Goal: Use online tool/utility: Utilize a website feature to perform a specific function

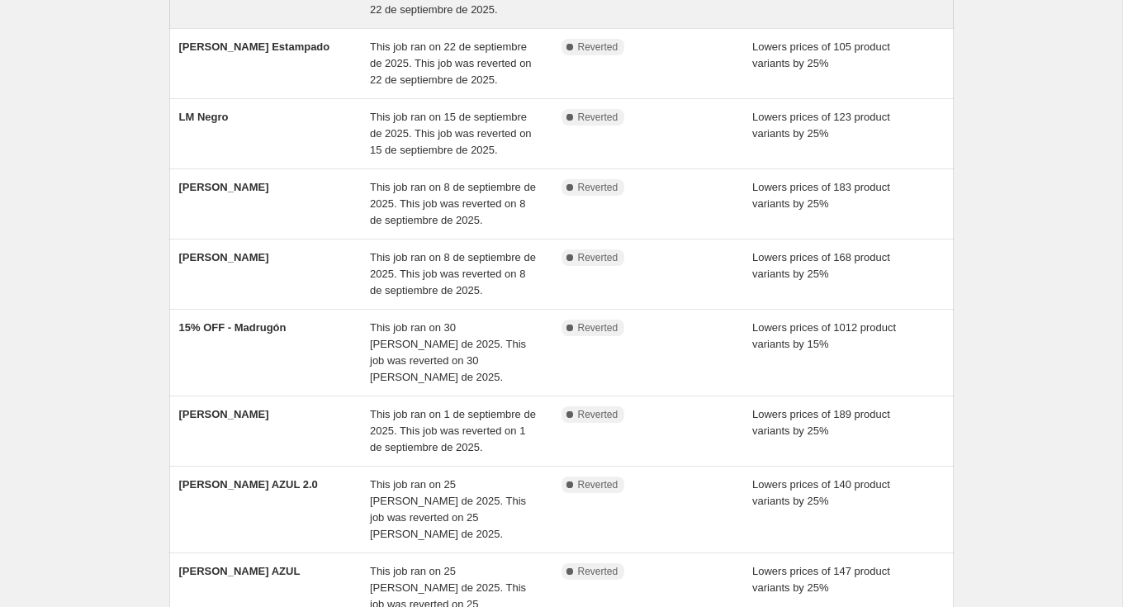
scroll to position [404, 0]
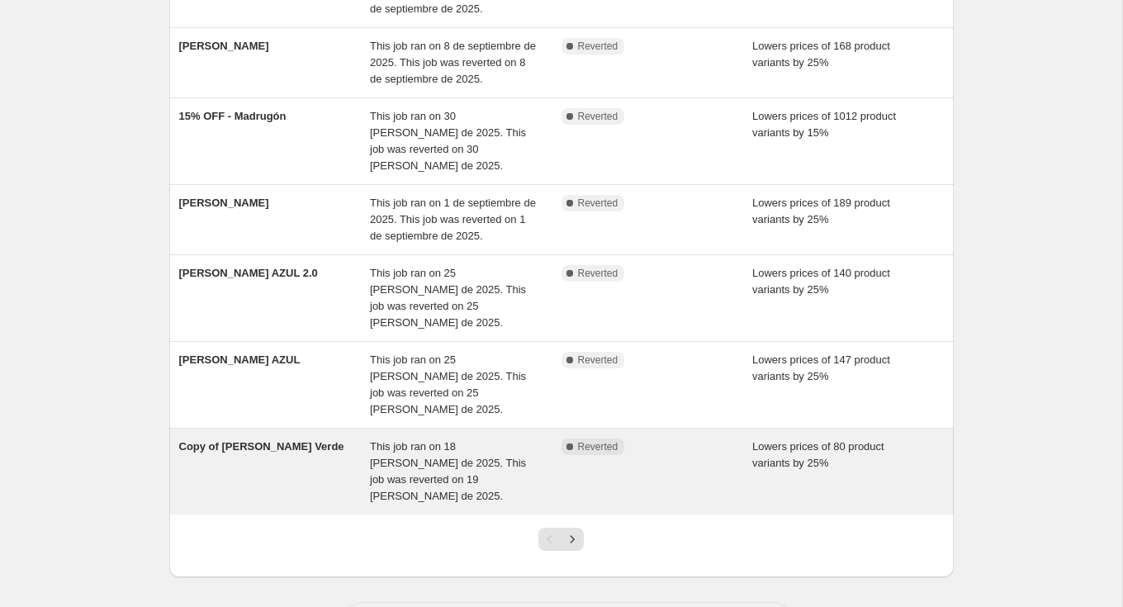
click at [378, 438] on div "This job ran on 18 [PERSON_NAME] de 2025. This job was reverted on 19 [PERSON_N…" at bounding box center [466, 471] width 192 height 66
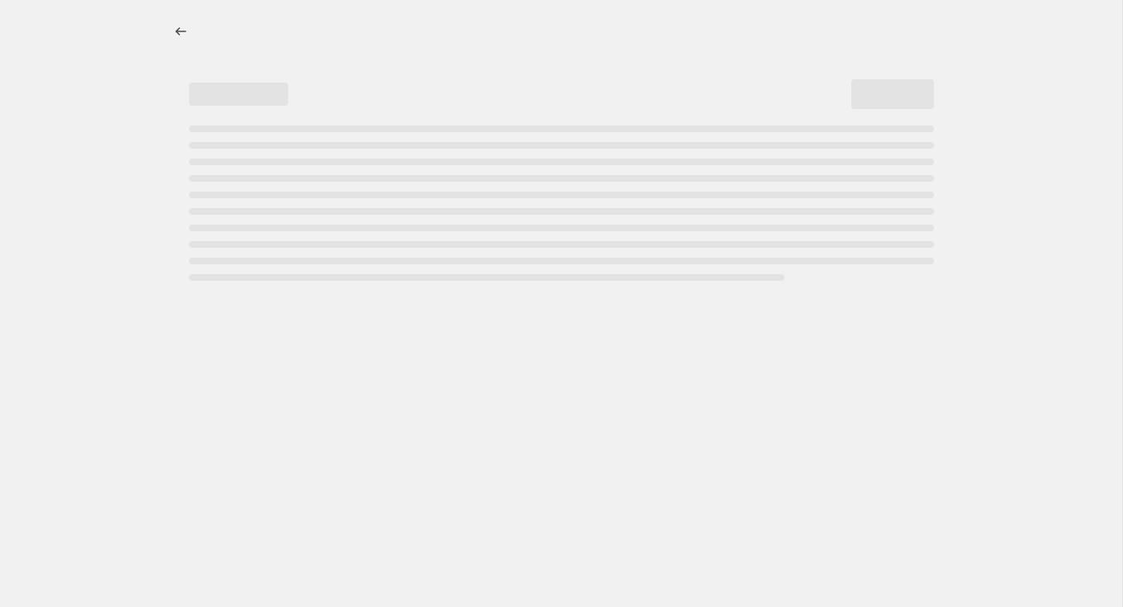
select select "percentage"
select select "not_equal"
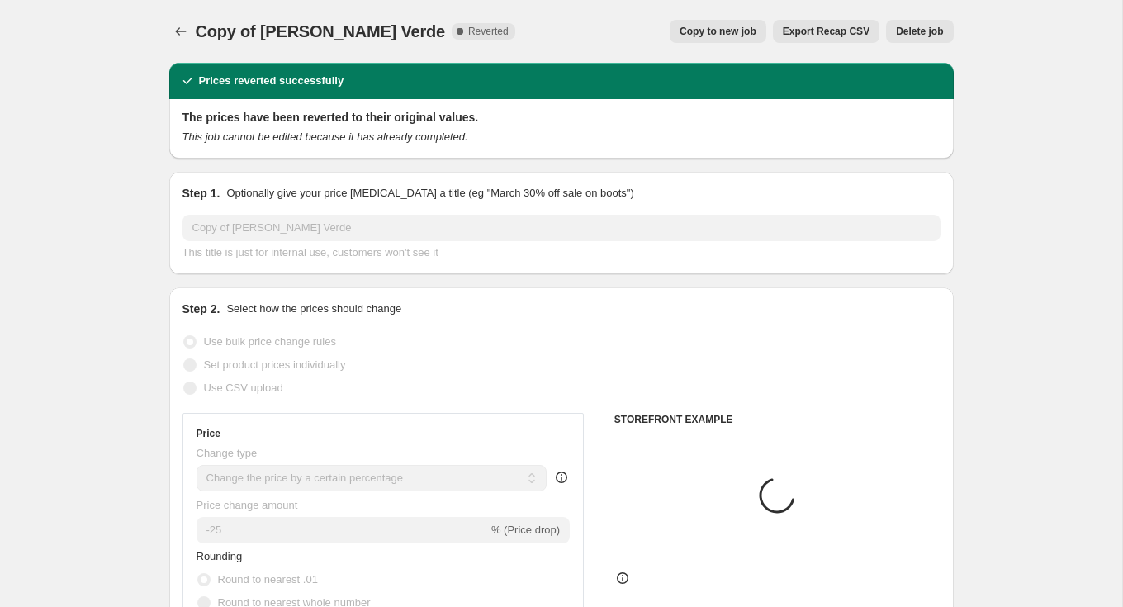
select select "tag"
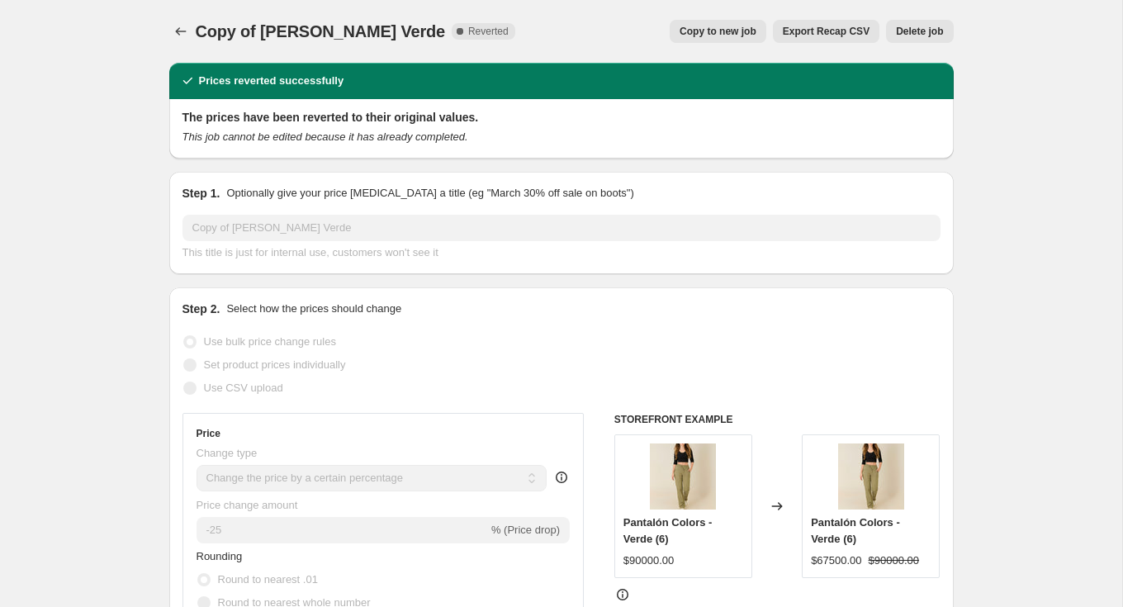
click at [717, 37] on span "Copy to new job" at bounding box center [717, 31] width 77 height 13
select select "percentage"
select select "tag"
select select "not_equal"
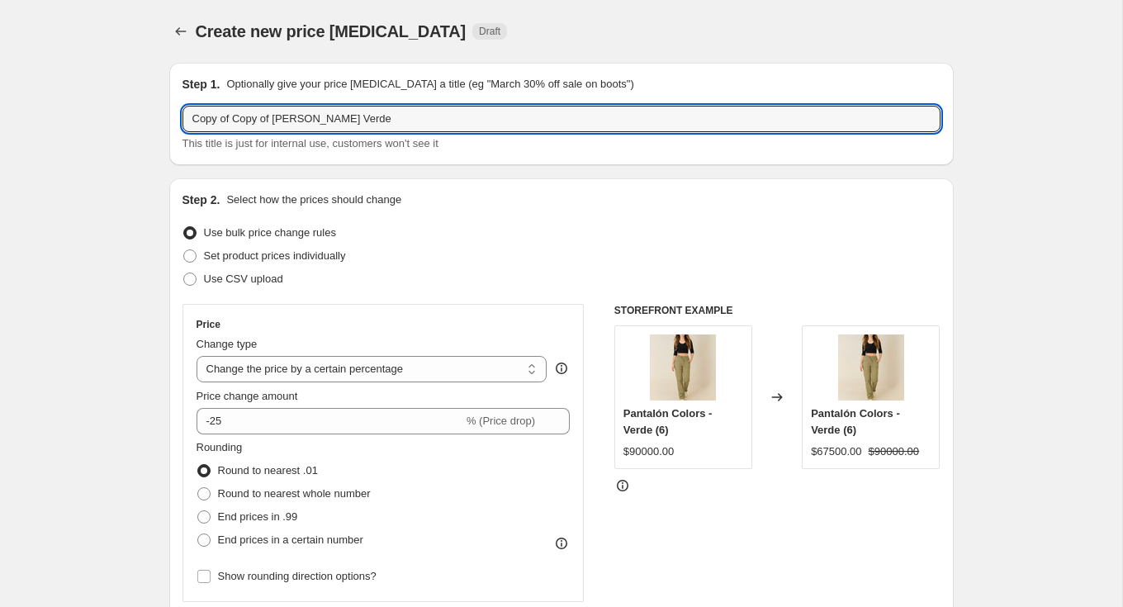
drag, startPoint x: 277, startPoint y: 121, endPoint x: 152, endPoint y: 121, distance: 124.7
click at [207, 117] on input "[PERSON_NAME] Verde" at bounding box center [561, 119] width 758 height 26
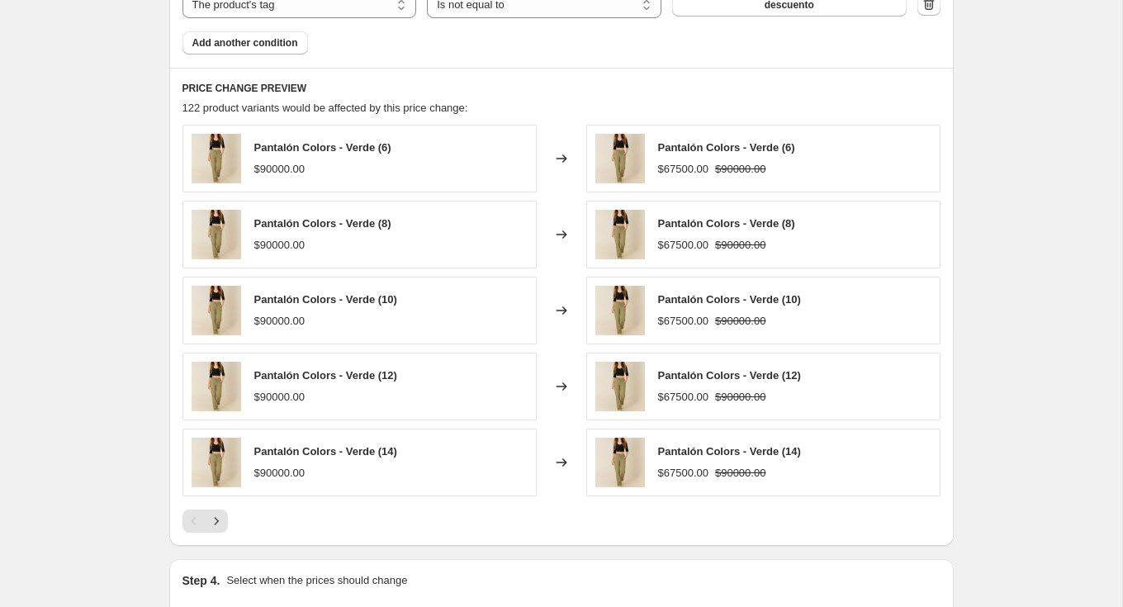
scroll to position [1259, 0]
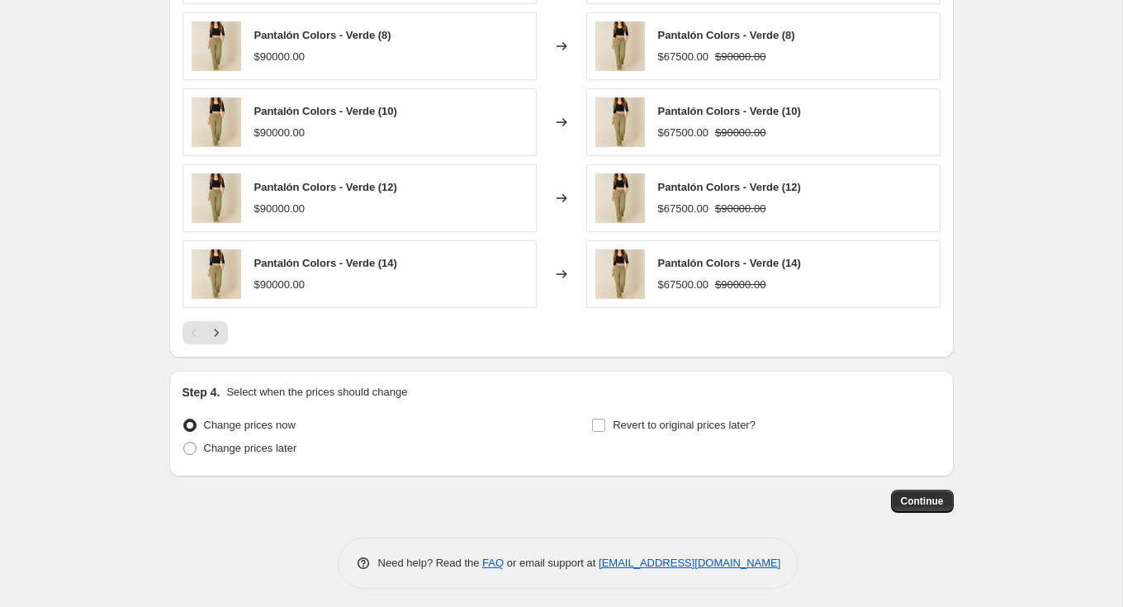
type input "[PERSON_NAME] [GEOGRAPHIC_DATA]"
click at [250, 459] on div "Step 4. Select when the prices should change Change prices now Change prices la…" at bounding box center [561, 424] width 784 height 106
click at [252, 450] on span "Change prices later" at bounding box center [250, 448] width 93 height 17
click at [184, 442] on input "Change prices later" at bounding box center [183, 442] width 1 height 1
radio input "true"
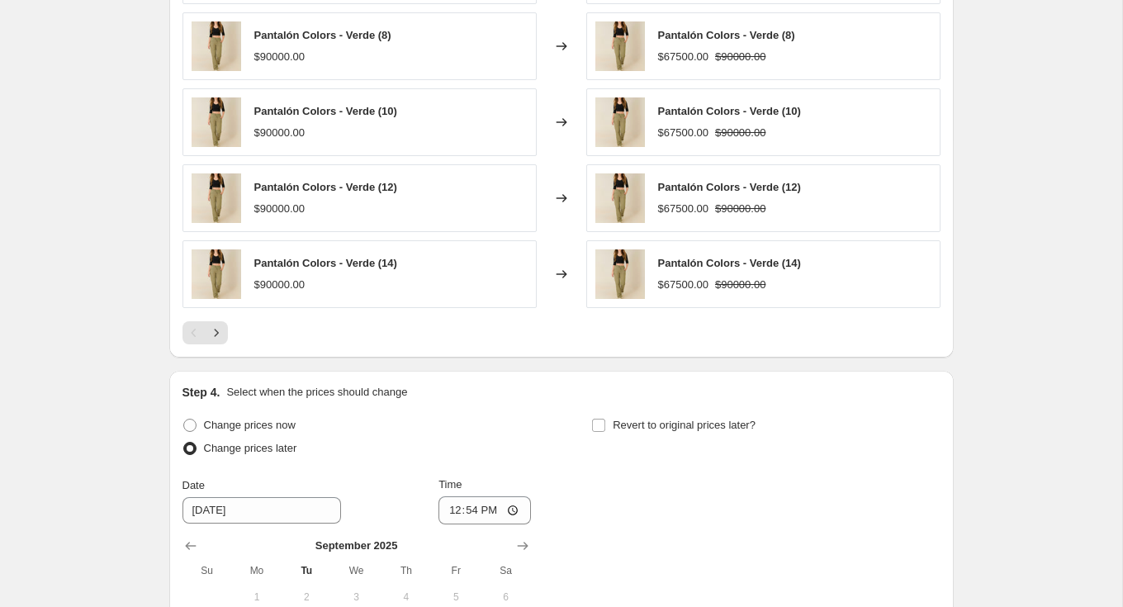
scroll to position [1464, 0]
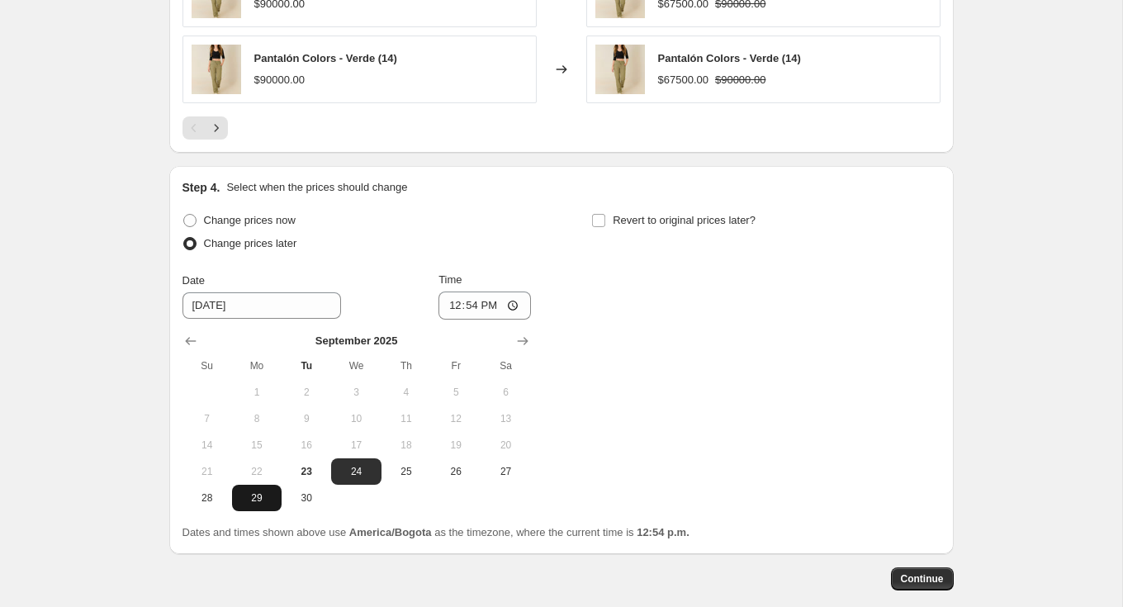
click at [257, 491] on span "29" at bounding box center [257, 497] width 36 height 13
type input "[DATE]"
click at [480, 305] on input "12:54" at bounding box center [484, 305] width 92 height 28
click at [524, 291] on input "12:54" at bounding box center [484, 305] width 92 height 28
click at [518, 292] on input "12:54" at bounding box center [484, 305] width 92 height 28
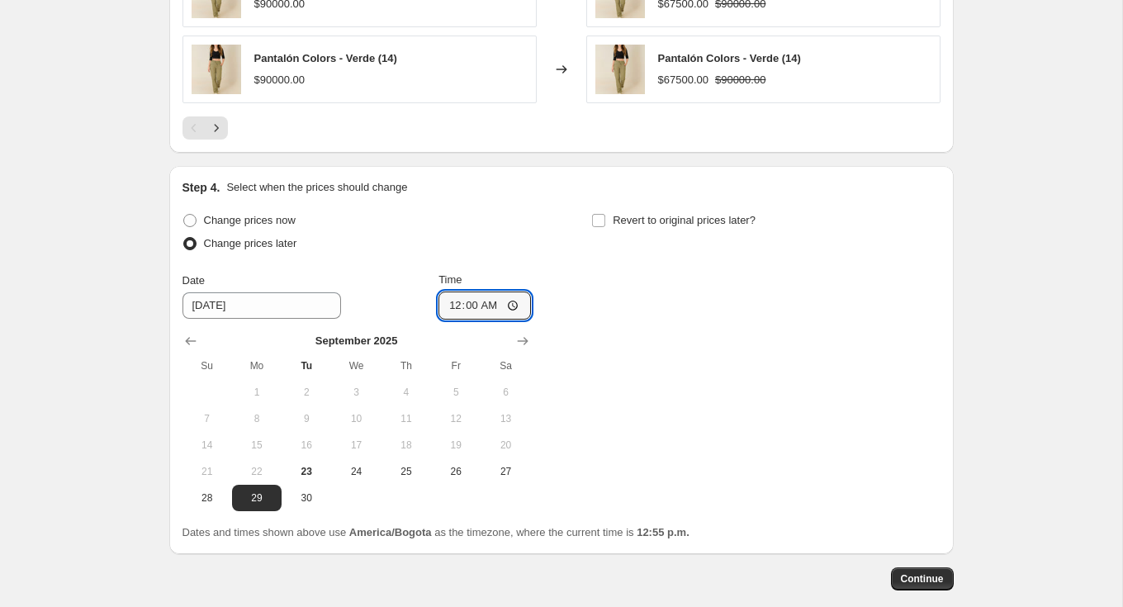
type input "00:00"
click at [645, 311] on div "Change prices now Change prices later Date [DATE] Time 00:00 [DATE] Su Mo Tu We…" at bounding box center [561, 360] width 758 height 302
click at [599, 213] on span at bounding box center [598, 220] width 15 height 15
click at [599, 214] on input "Revert to original prices later?" at bounding box center [598, 220] width 13 height 13
checkbox input "true"
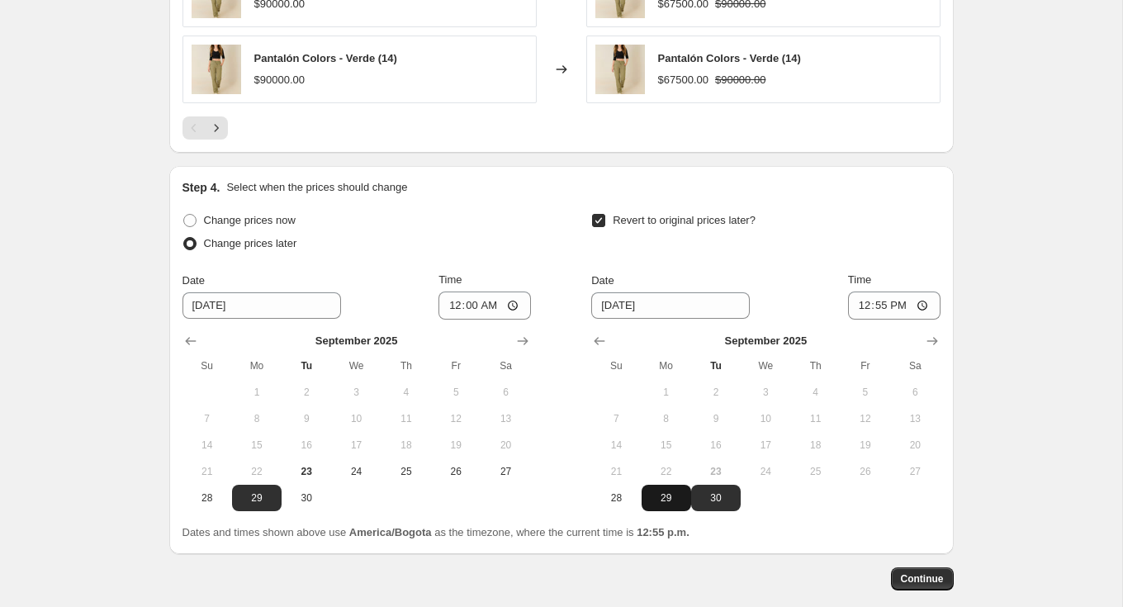
click at [666, 493] on span "29" at bounding box center [666, 497] width 36 height 13
type input "[DATE]"
click at [867, 298] on input "12:55" at bounding box center [894, 305] width 92 height 28
click at [857, 300] on input "12:55" at bounding box center [894, 305] width 92 height 28
click at [931, 294] on input "12:55" at bounding box center [894, 305] width 92 height 28
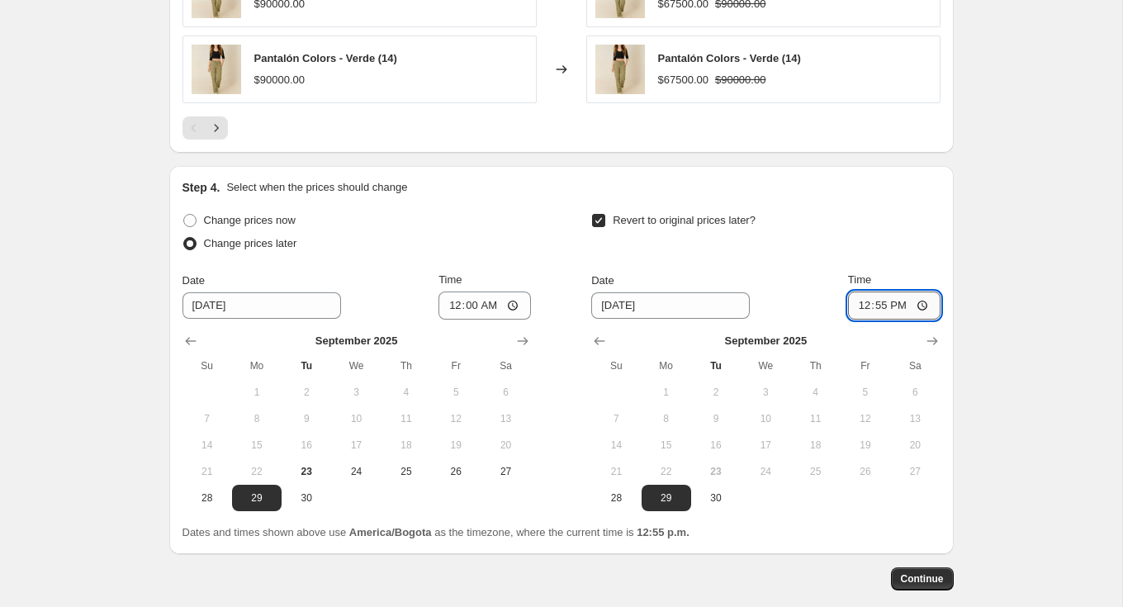
click at [925, 300] on input "12:55" at bounding box center [894, 305] width 92 height 28
type input "23:59"
click at [901, 249] on div "Revert to original prices later?" at bounding box center [765, 234] width 348 height 50
click at [929, 572] on span "Continue" at bounding box center [922, 578] width 43 height 13
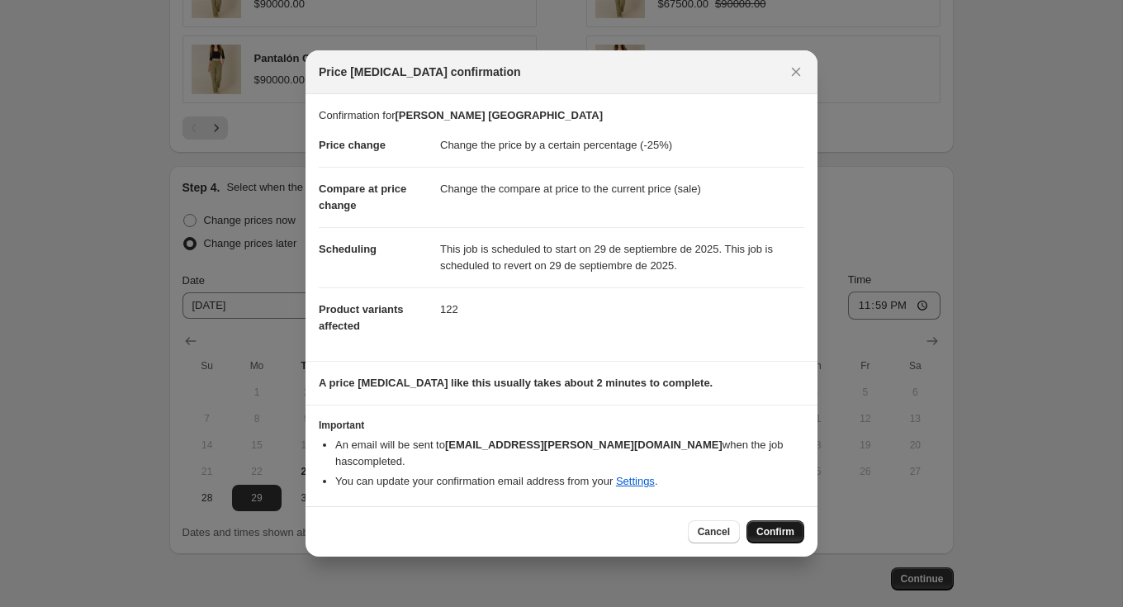
click at [760, 527] on span "Confirm" at bounding box center [775, 531] width 38 height 13
